Goal: Navigation & Orientation: Understand site structure

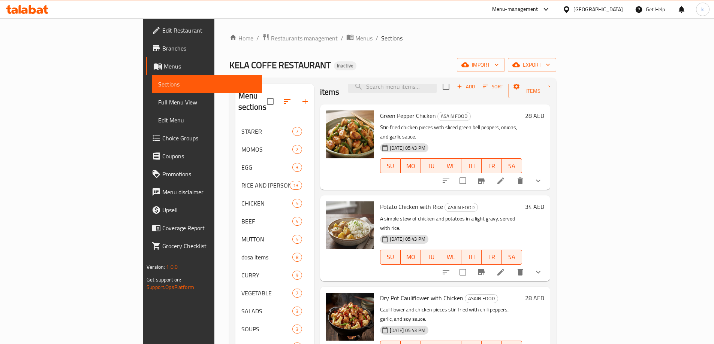
scroll to position [115, 0]
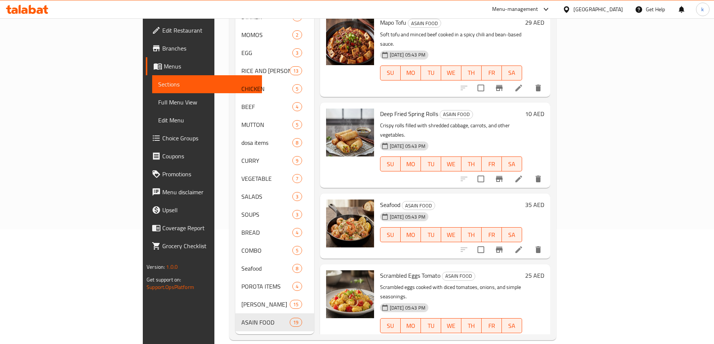
drag, startPoint x: 232, startPoint y: 136, endPoint x: 345, endPoint y: 318, distance: 214.2
click at [345, 318] on div "Menu sections STARER 7 MOMOS 2 EGG 3 RICE AND BIRIYAN 13 CHICKEN 5 BEEF 4 MUTTO…" at bounding box center [392, 151] width 315 height 365
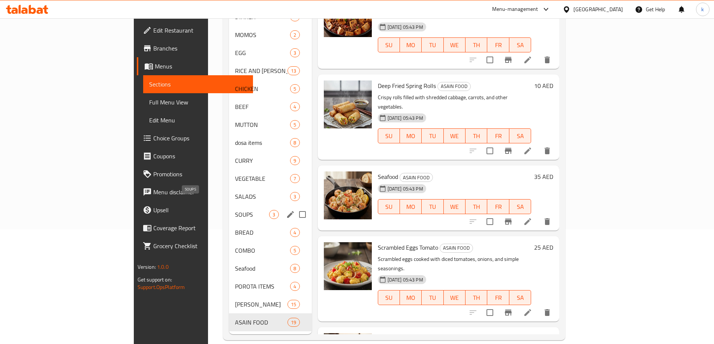
click at [235, 174] on span "VEGETABLE" at bounding box center [262, 178] width 55 height 9
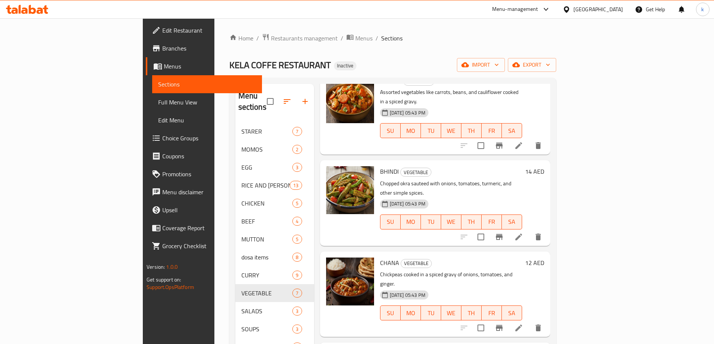
click at [158, 102] on span "Full Menu View" at bounding box center [207, 102] width 98 height 9
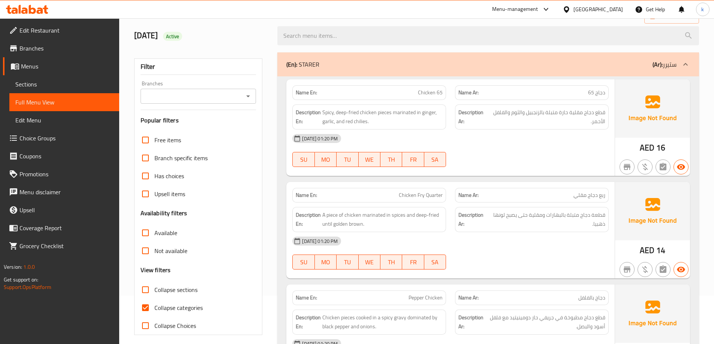
scroll to position [150, 0]
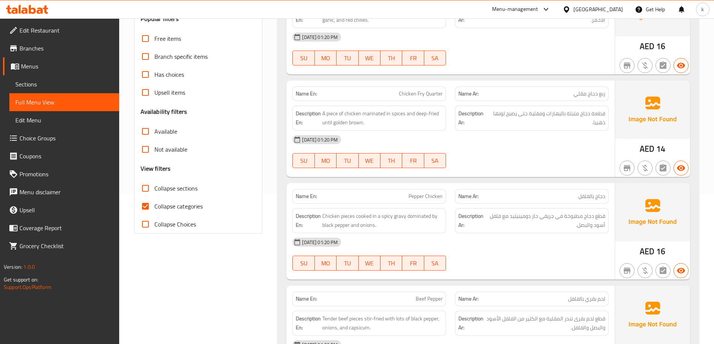
click at [182, 190] on span "Collapse sections" at bounding box center [175, 188] width 43 height 9
click at [154, 190] on input "Collapse sections" at bounding box center [145, 188] width 18 height 18
checkbox input "true"
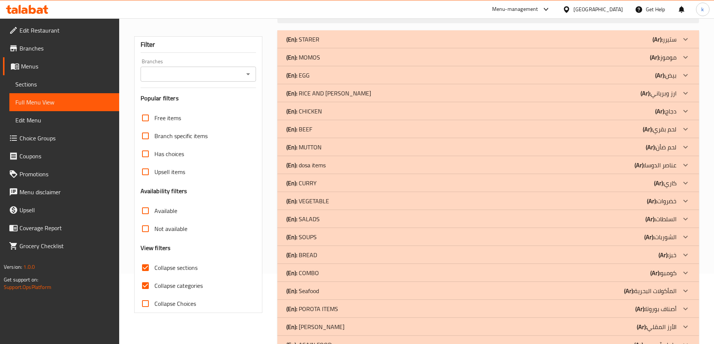
scroll to position [58, 0]
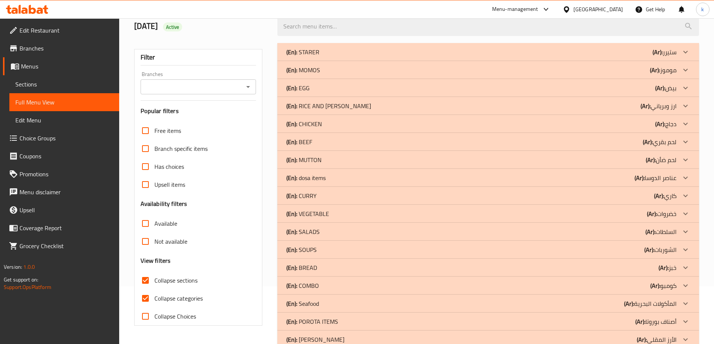
click at [360, 217] on div "(En): VEGETABLE (Ar): خضروات" at bounding box center [481, 213] width 390 height 9
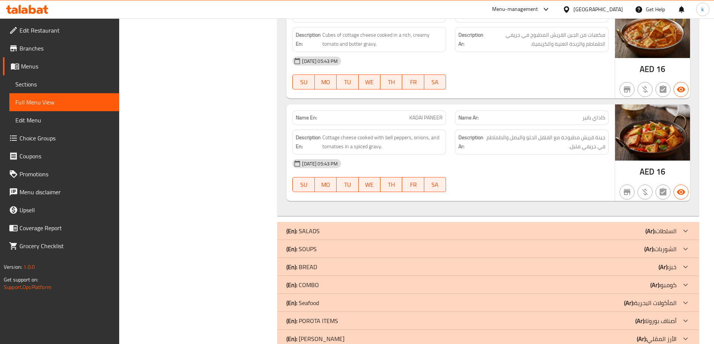
scroll to position [844, 0]
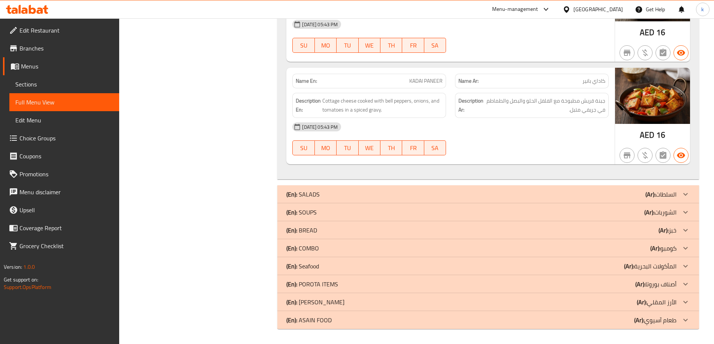
click at [353, 304] on div "(En): [PERSON_NAME] (Ar): الأرز المقلي" at bounding box center [481, 302] width 390 height 9
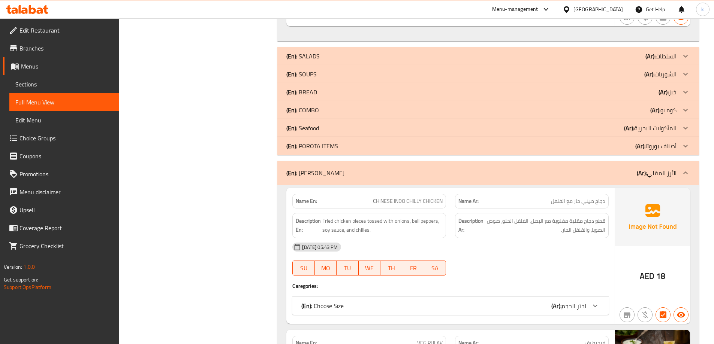
scroll to position [908, 0]
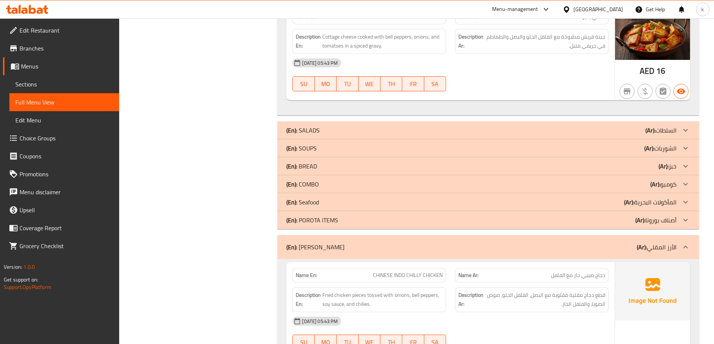
click at [369, 186] on div "(En): COMBO (Ar): كومبو" at bounding box center [481, 184] width 390 height 9
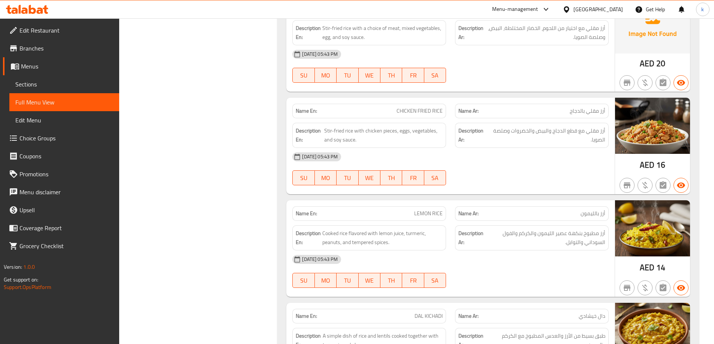
scroll to position [3078, 0]
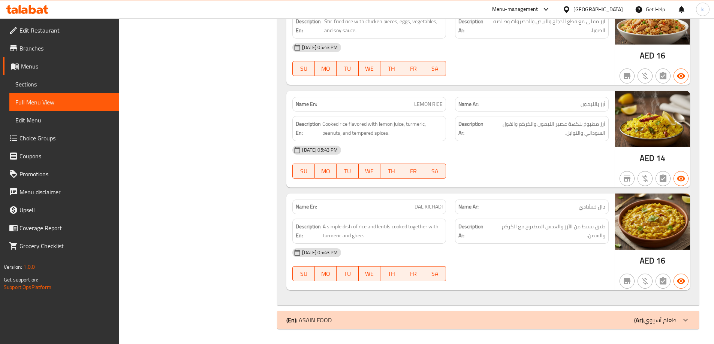
click at [374, 315] on div "(En): ASAIN FOOD (Ar): طعام آسيوي" at bounding box center [487, 320] width 421 height 18
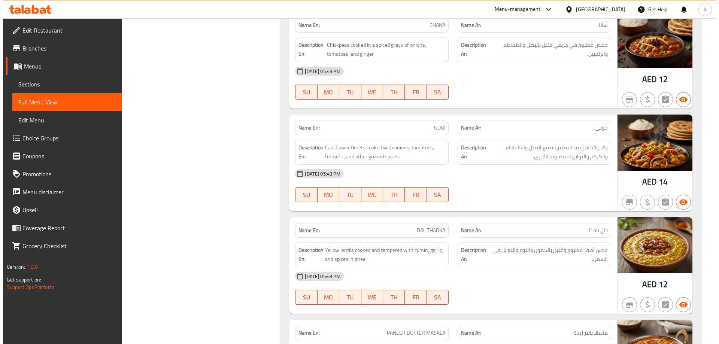
scroll to position [0, 0]
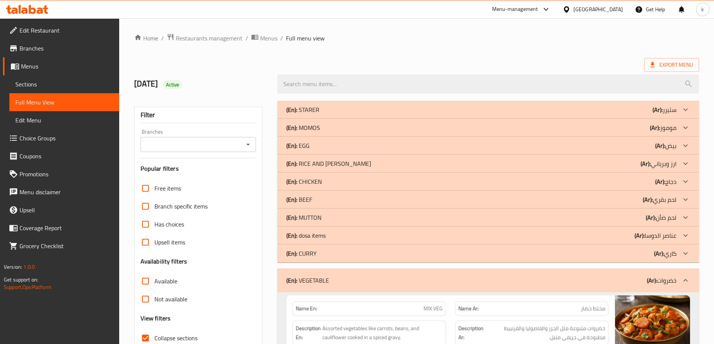
click at [672, 37] on ol "Home / Restaurants management / Menus / Full menu view" at bounding box center [416, 38] width 565 height 10
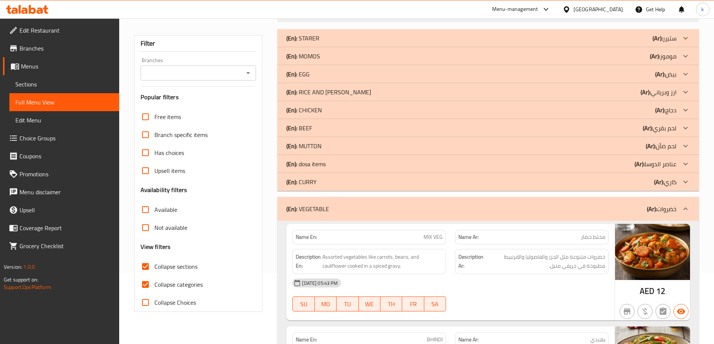
scroll to position [78, 0]
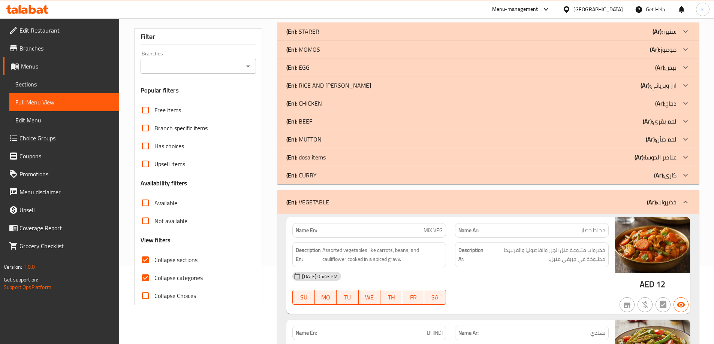
click at [179, 279] on span "Collapse categories" at bounding box center [178, 278] width 48 height 9
click at [154, 279] on input "Collapse categories" at bounding box center [145, 278] width 18 height 18
checkbox input "false"
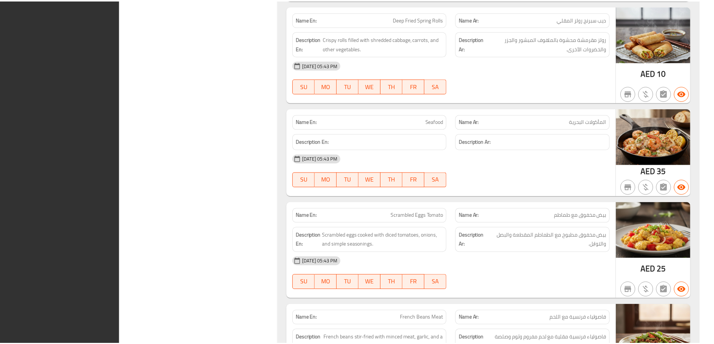
scroll to position [6274, 0]
